Goal: Task Accomplishment & Management: Manage account settings

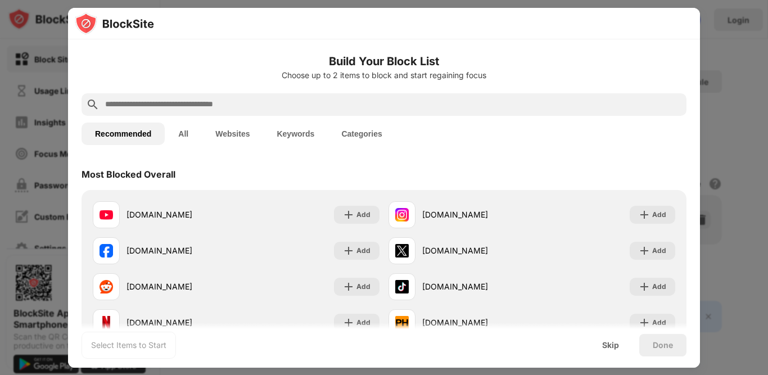
scroll to position [112, 0]
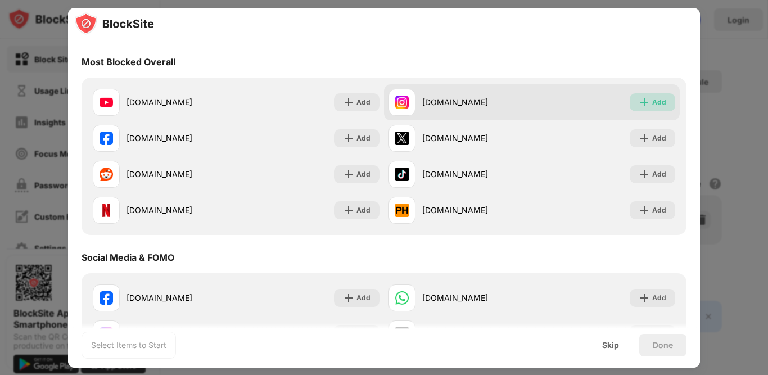
click at [661, 101] on div "Add" at bounding box center [653, 102] width 46 height 18
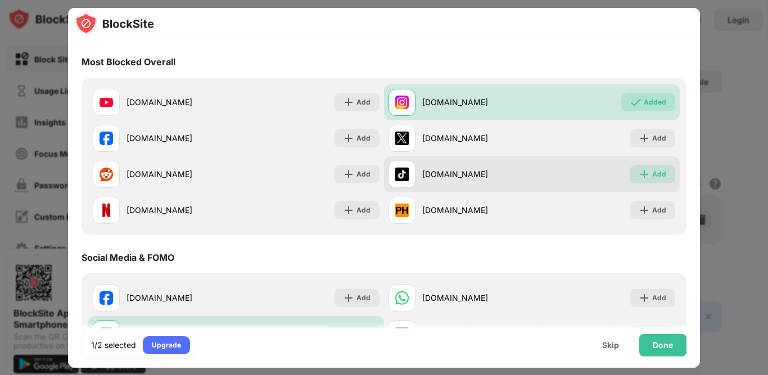
click at [645, 180] on div "Add" at bounding box center [653, 174] width 46 height 18
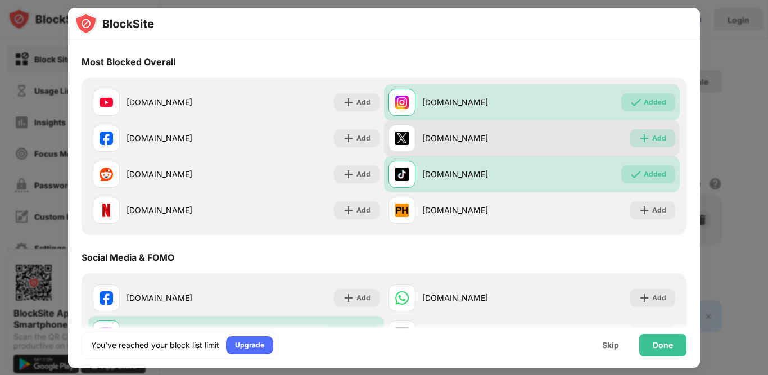
click at [652, 137] on div "Add" at bounding box center [659, 138] width 14 height 11
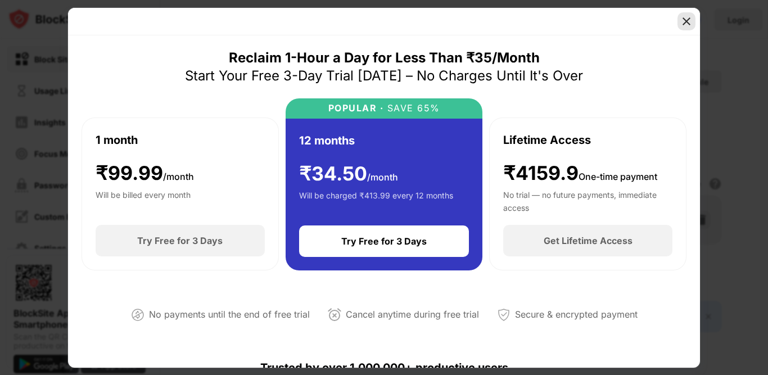
click at [690, 19] on img at bounding box center [686, 21] width 11 height 11
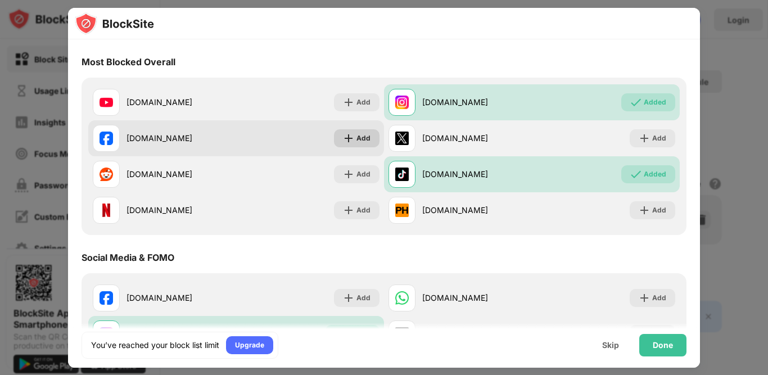
click at [347, 137] on img at bounding box center [348, 138] width 11 height 11
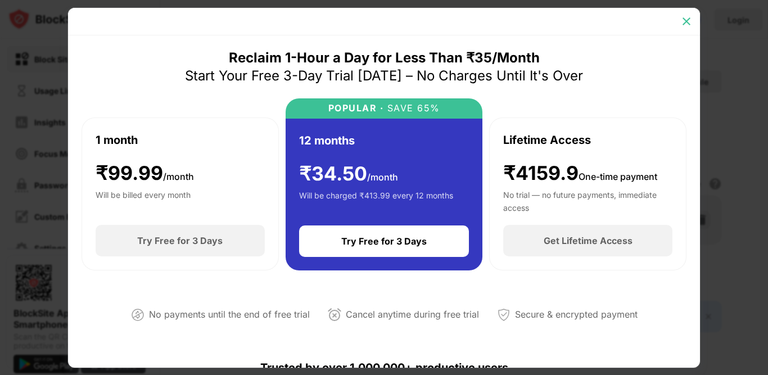
click at [684, 20] on img at bounding box center [686, 21] width 11 height 11
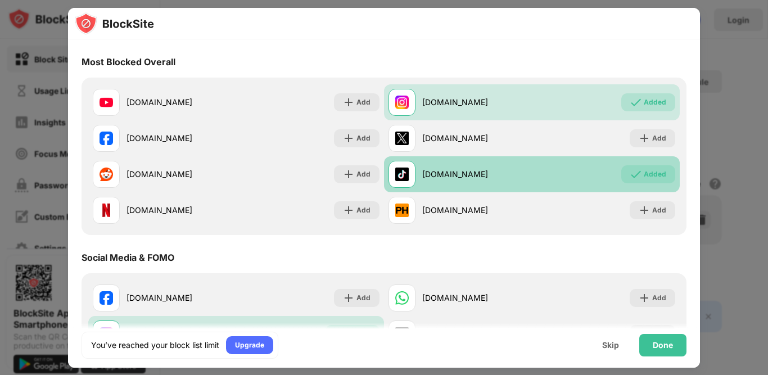
click at [644, 173] on div "Added" at bounding box center [655, 174] width 22 height 11
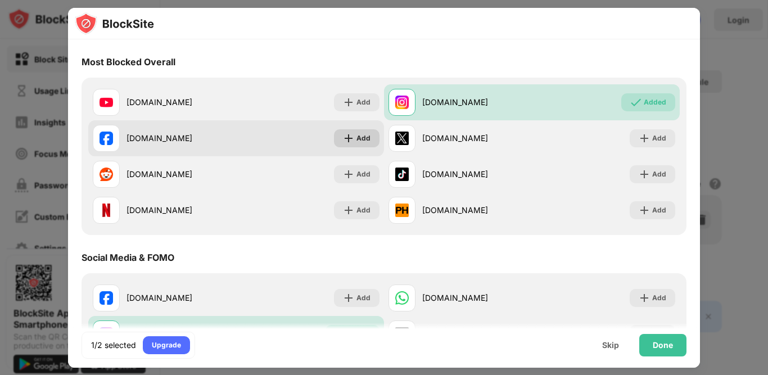
click at [351, 137] on div "Add" at bounding box center [357, 138] width 46 height 18
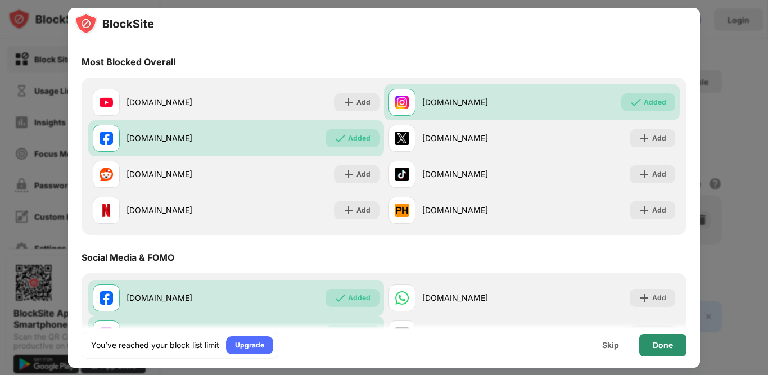
click at [664, 344] on div "Done" at bounding box center [663, 345] width 20 height 9
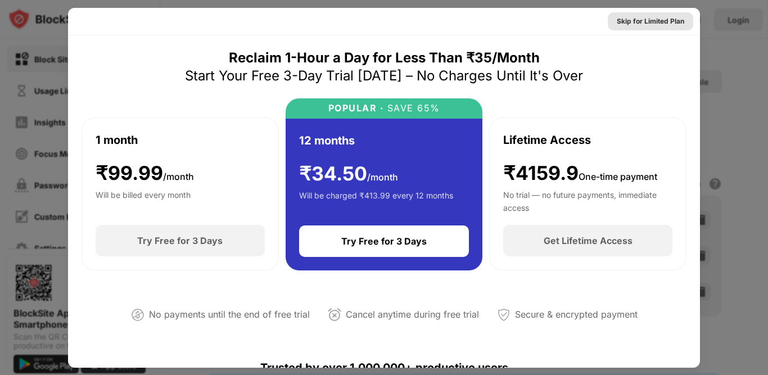
click at [641, 24] on div "Skip for Limited Plan" at bounding box center [650, 21] width 67 height 11
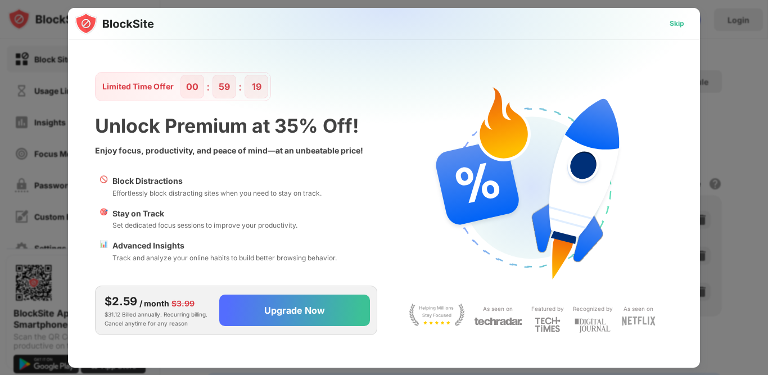
click at [666, 24] on div "Skip" at bounding box center [677, 24] width 33 height 18
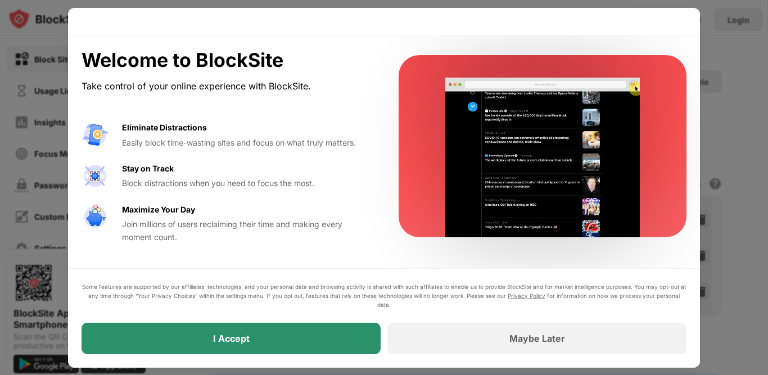
click at [224, 350] on div "I Accept" at bounding box center [231, 338] width 299 height 31
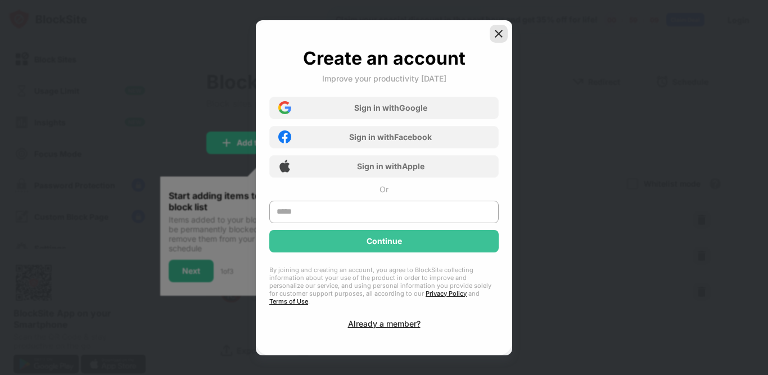
click at [499, 34] on img at bounding box center [498, 33] width 11 height 11
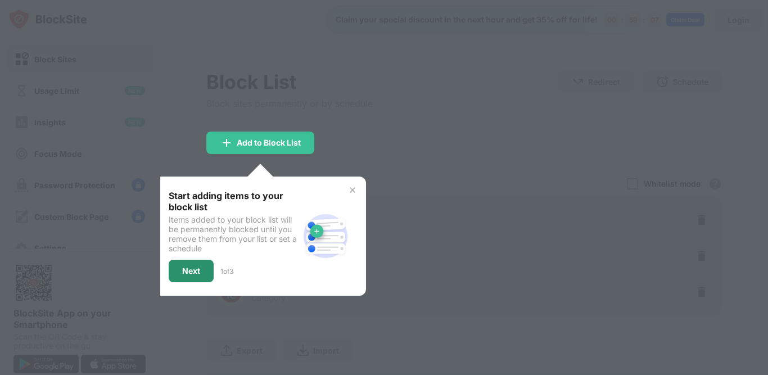
click at [185, 266] on div "Next" at bounding box center [191, 270] width 18 height 9
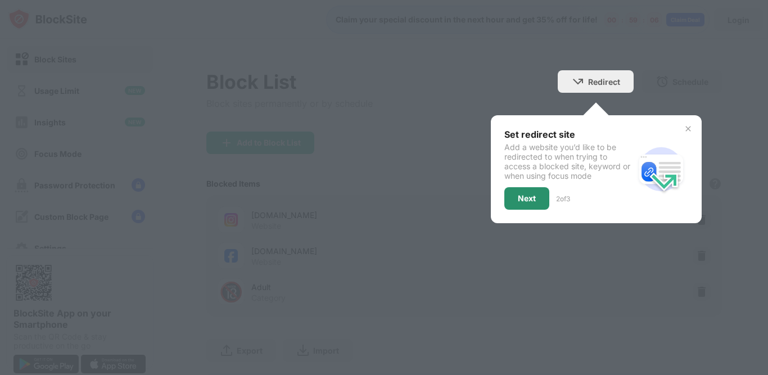
click at [515, 192] on div "Next" at bounding box center [526, 198] width 45 height 22
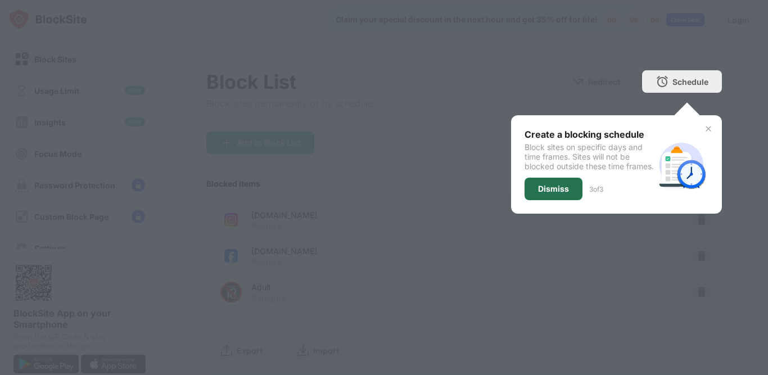
click at [547, 182] on div "Dismiss" at bounding box center [553, 189] width 58 height 22
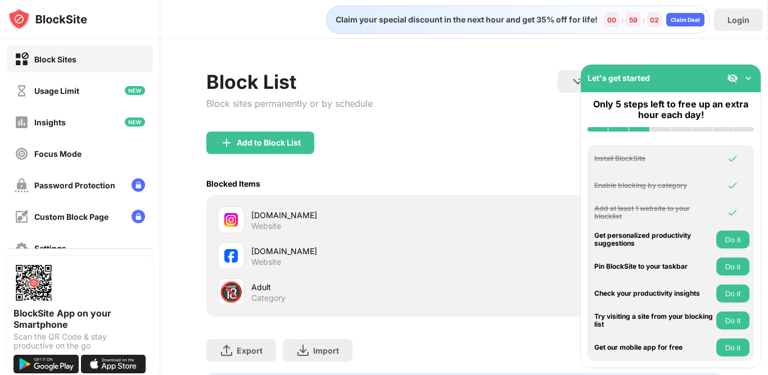
click at [424, 138] on div "Add to Block List" at bounding box center [463, 152] width 515 height 40
click at [525, 79] on div "Block List Block sites permanently or by schedule Redirect Choose a site to be …" at bounding box center [463, 100] width 515 height 61
